Goal: Find specific page/section: Find specific page/section

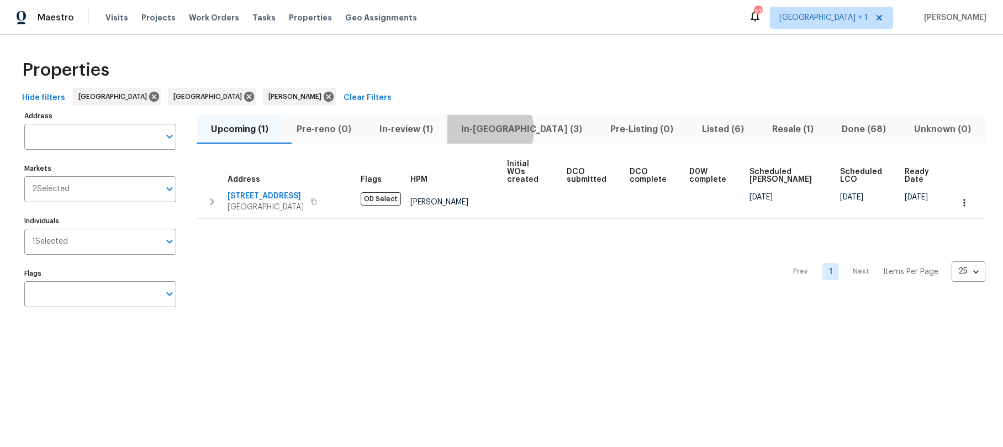
click at [513, 130] on span "In-reno (3)" at bounding box center [522, 129] width 136 height 15
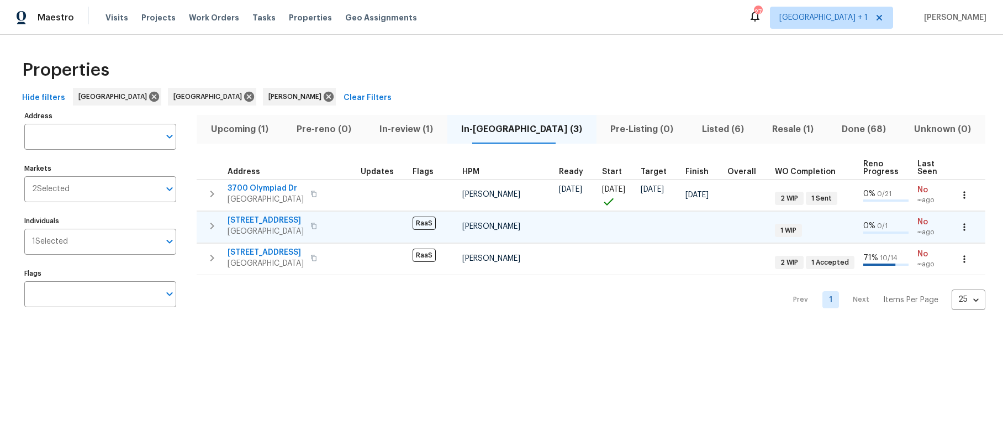
click at [352, 223] on td "120 E 47th St Los Angeles, CA 90011" at bounding box center [277, 226] width 160 height 29
click at [287, 221] on span "120 E 47th St" at bounding box center [266, 220] width 76 height 11
click at [767, 130] on span "Resale (1)" at bounding box center [792, 129] width 56 height 15
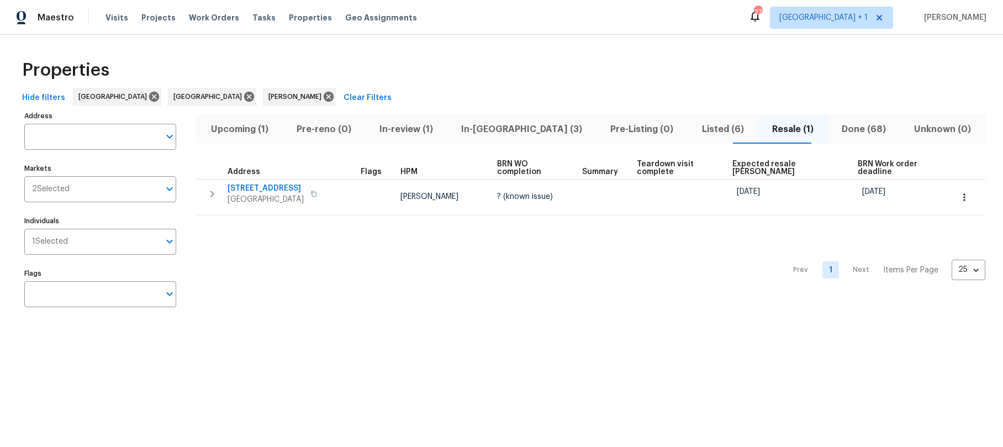
click at [290, 287] on div "Prev 1 Next Items Per Page 25 25 ​" at bounding box center [591, 266] width 789 height 103
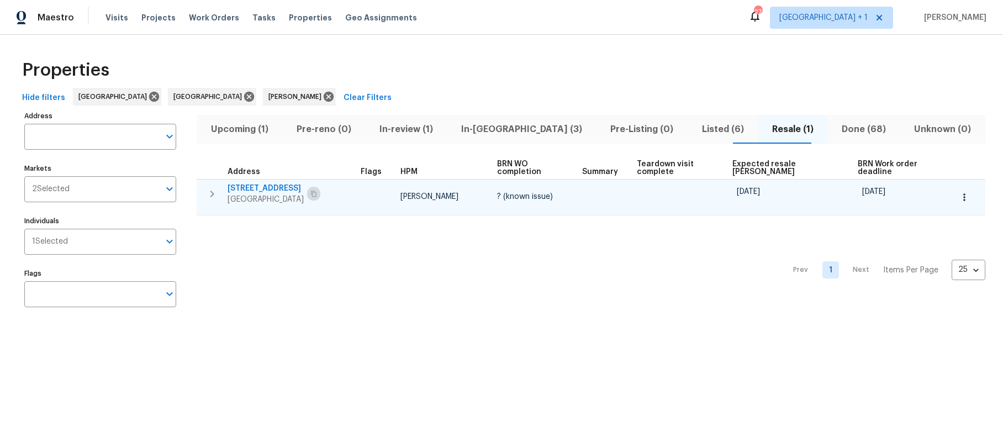
click at [320, 192] on button "button" at bounding box center [313, 193] width 13 height 15
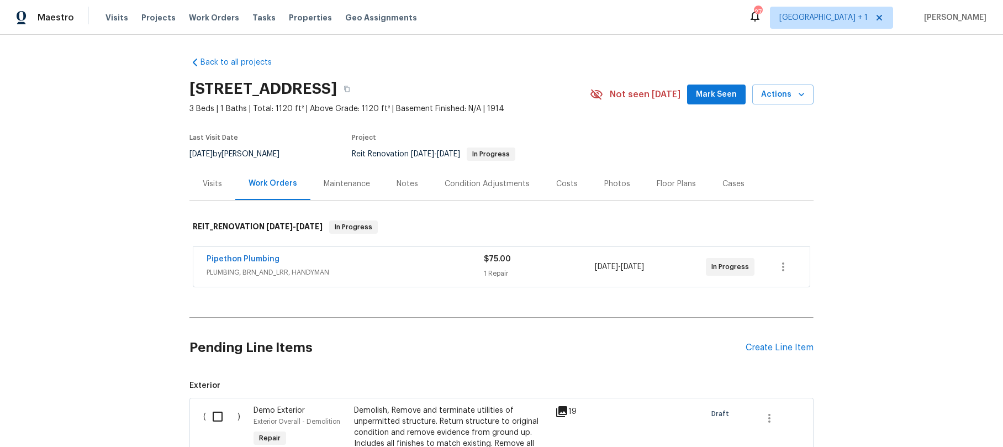
click at [130, 247] on div "Back to all projects [STREET_ADDRESS] 3 Beds | 1 Baths | Total: 1120 ft² | Abov…" at bounding box center [501, 241] width 1003 height 412
